Goal: Find specific page/section: Find specific page/section

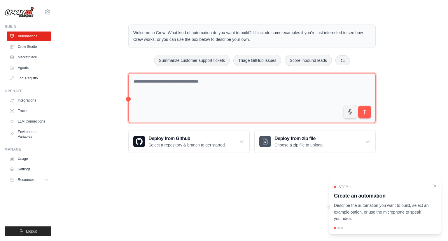
click at [249, 84] on textarea at bounding box center [251, 98] width 247 height 50
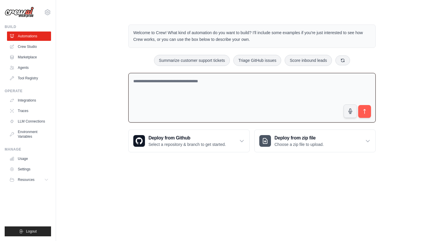
click at [239, 83] on textarea at bounding box center [251, 98] width 247 height 50
click at [26, 43] on link "Crew Studio" at bounding box center [30, 46] width 44 height 9
click at [24, 57] on link "Marketplace" at bounding box center [30, 57] width 44 height 9
